Goal: Communication & Community: Participate in discussion

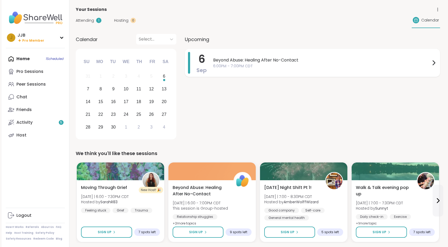
click at [227, 60] on span "Beyond Abuse: Healing After No-Contact" at bounding box center [321, 60] width 217 height 6
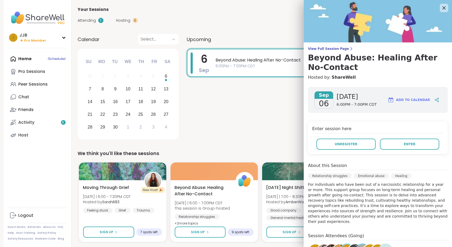
click at [421, 154] on div "[DATE] [DATE] 6:00PM - 7:00PM CDT Add to Calendar Enter session here Unregister…" at bounding box center [378, 196] width 148 height 227
click at [406, 143] on span "Enter" at bounding box center [410, 144] width 12 height 5
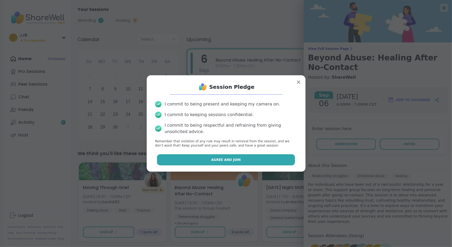
click at [260, 156] on button "Agree and Join" at bounding box center [226, 159] width 138 height 11
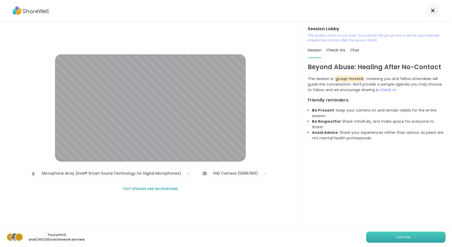
click at [385, 236] on button "Join now" at bounding box center [405, 236] width 79 height 11
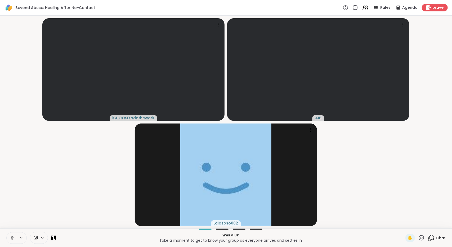
click at [11, 240] on icon at bounding box center [12, 237] width 5 height 5
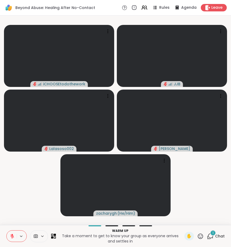
click at [211, 235] on div "1 Chat" at bounding box center [216, 236] width 18 height 8
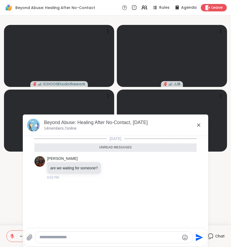
click at [197, 125] on icon at bounding box center [198, 124] width 3 height 3
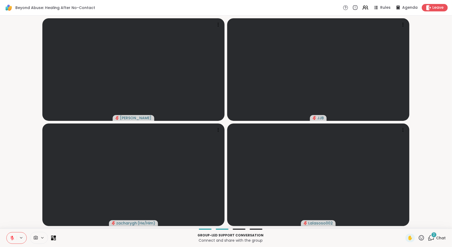
click at [12, 239] on icon at bounding box center [12, 237] width 5 height 5
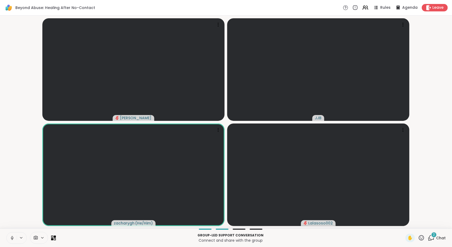
click at [11, 239] on icon at bounding box center [11, 239] width 1 height 0
click at [11, 238] on icon at bounding box center [12, 237] width 5 height 5
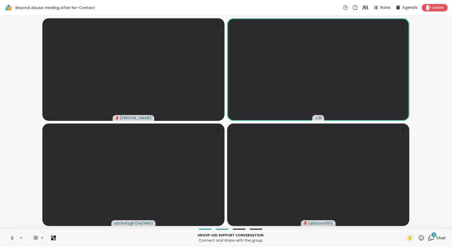
click at [11, 238] on icon at bounding box center [12, 237] width 5 height 5
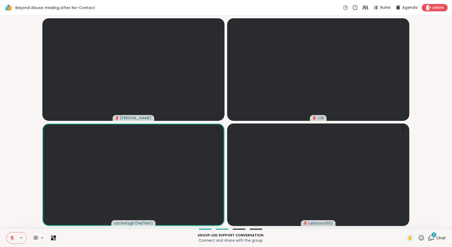
click at [11, 238] on icon at bounding box center [12, 237] width 5 height 5
click at [12, 238] on icon at bounding box center [12, 237] width 5 height 5
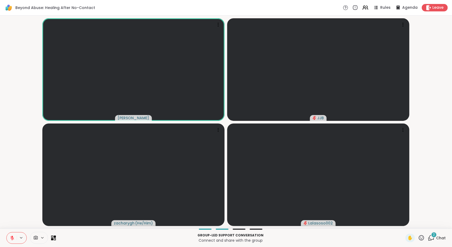
click at [10, 238] on icon at bounding box center [12, 237] width 5 height 5
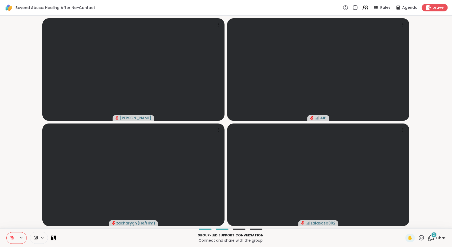
click at [10, 237] on icon at bounding box center [12, 237] width 5 height 5
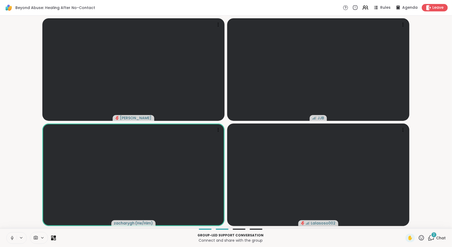
click at [10, 236] on icon at bounding box center [12, 237] width 5 height 5
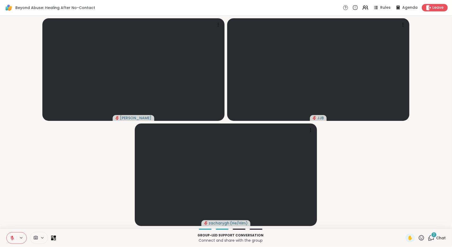
click at [11, 236] on icon at bounding box center [12, 237] width 5 height 5
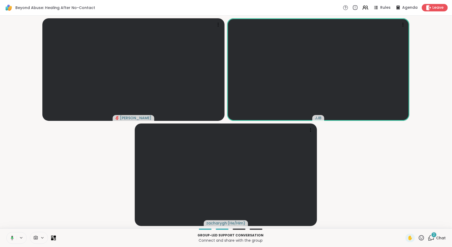
click at [11, 236] on icon at bounding box center [11, 237] width 5 height 5
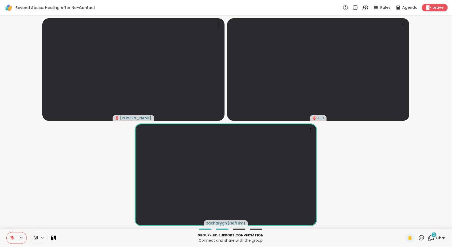
click at [11, 236] on icon at bounding box center [12, 237] width 5 height 5
click at [14, 240] on icon at bounding box center [12, 237] width 5 height 5
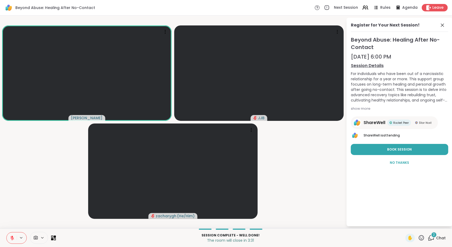
click at [12, 239] on icon at bounding box center [12, 237] width 5 height 5
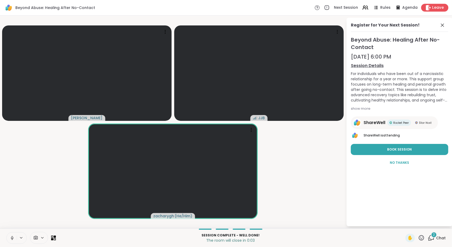
click at [434, 9] on span "Leave" at bounding box center [438, 8] width 12 height 6
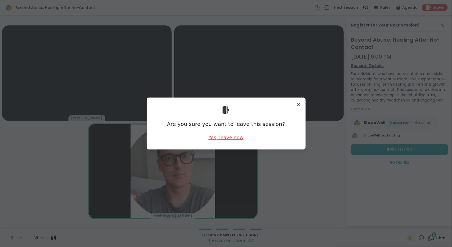
click at [221, 140] on div "Yes, leave now" at bounding box center [225, 137] width 35 height 7
